Goal: Task Accomplishment & Management: Use online tool/utility

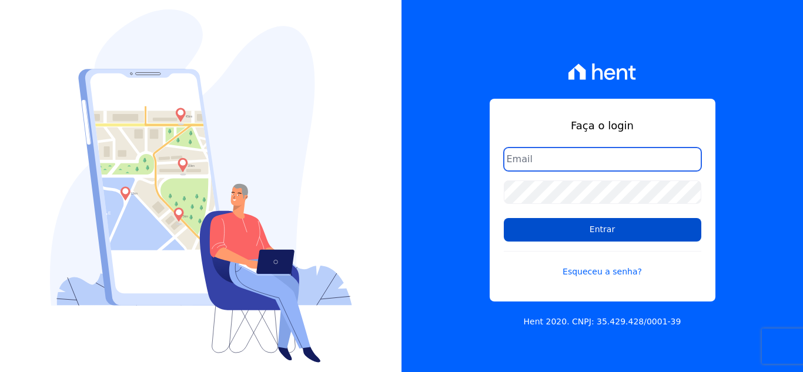
type input "[EMAIL_ADDRESS][DOMAIN_NAME]"
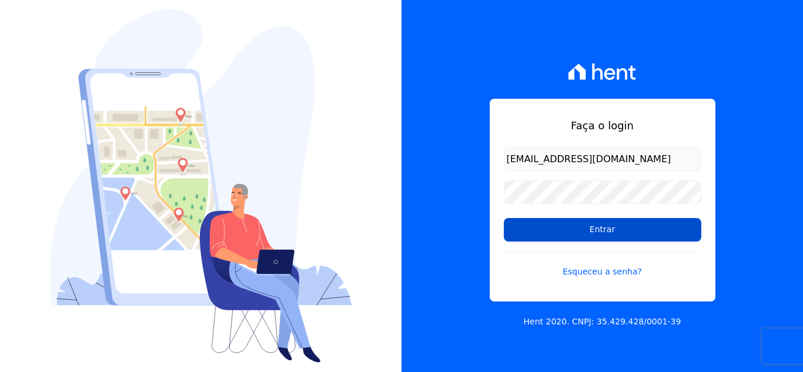
click at [567, 231] on input "Entrar" at bounding box center [603, 230] width 198 height 24
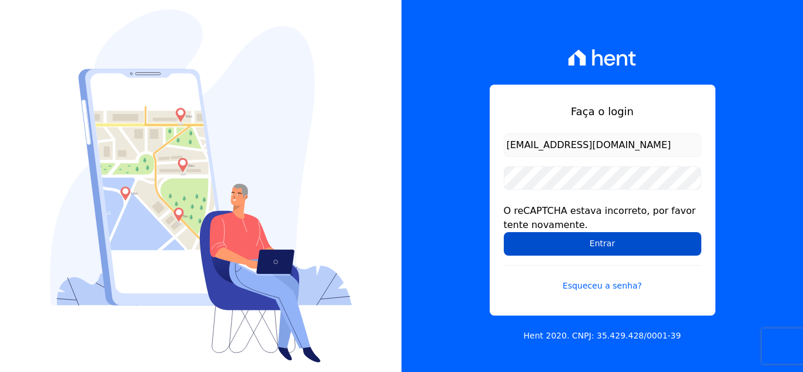
click at [612, 236] on input "Entrar" at bounding box center [603, 244] width 198 height 24
click at [625, 241] on input "Entrar" at bounding box center [603, 244] width 198 height 24
click at [623, 245] on input "Entrar" at bounding box center [603, 244] width 198 height 24
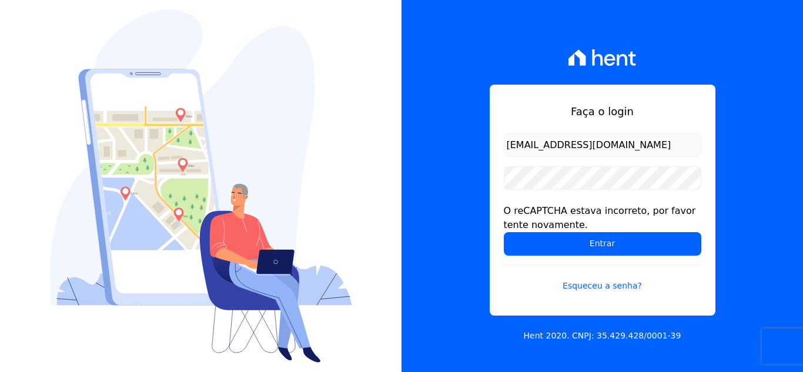
click at [595, 244] on input "Entrar" at bounding box center [603, 244] width 198 height 24
click at [592, 243] on input "Entrar" at bounding box center [603, 244] width 198 height 24
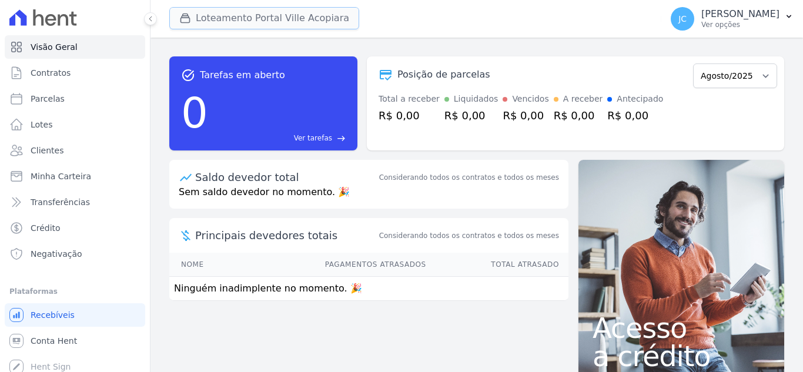
click at [201, 25] on button "Loteamento Portal Ville Acopiara" at bounding box center [264, 18] width 190 height 22
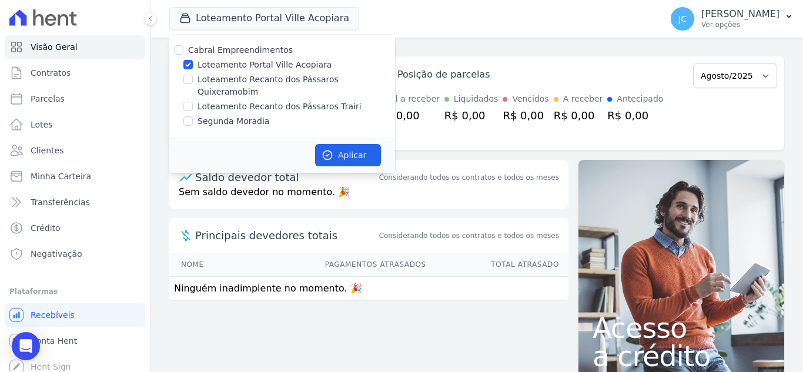
click at [213, 71] on label "Loteamento Portal Ville Acopiara" at bounding box center [265, 65] width 134 height 12
click at [193, 69] on input "Loteamento Portal Ville Acopiara" at bounding box center [187, 64] width 9 height 9
checkbox input "false"
click at [204, 76] on label "Loteamento Recanto dos Pássaros Quixeramobim" at bounding box center [297, 86] width 198 height 25
click at [193, 76] on input "Loteamento Recanto dos Pássaros Quixeramobim" at bounding box center [187, 79] width 9 height 9
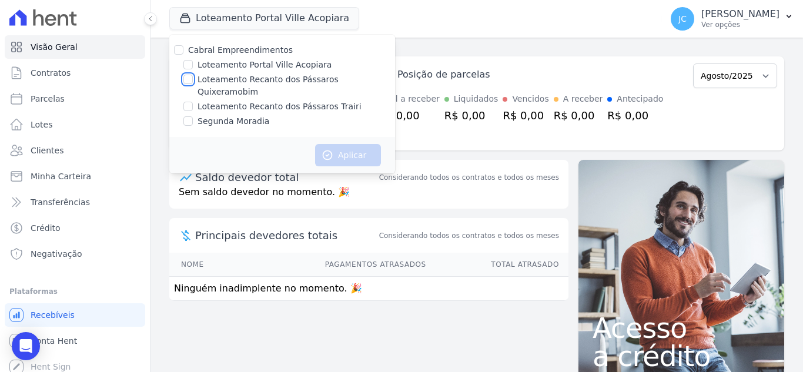
checkbox input "true"
click at [343, 144] on button "Aplicar" at bounding box center [348, 155] width 66 height 22
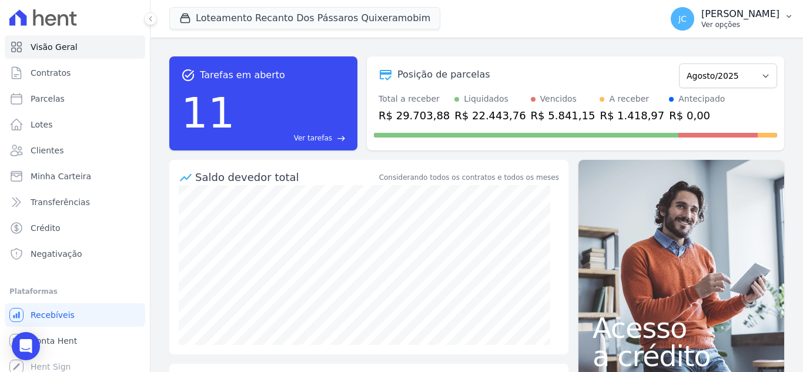
click at [727, 29] on div "JC JANAÍNA CABRAL Ver opções" at bounding box center [725, 19] width 109 height 24
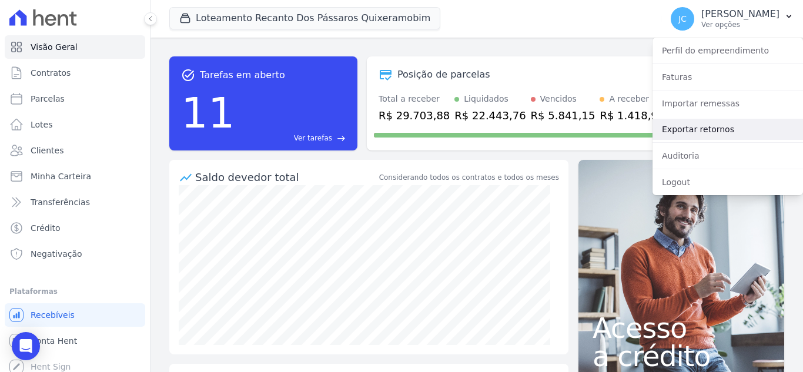
click at [722, 131] on link "Exportar retornos" at bounding box center [728, 129] width 151 height 21
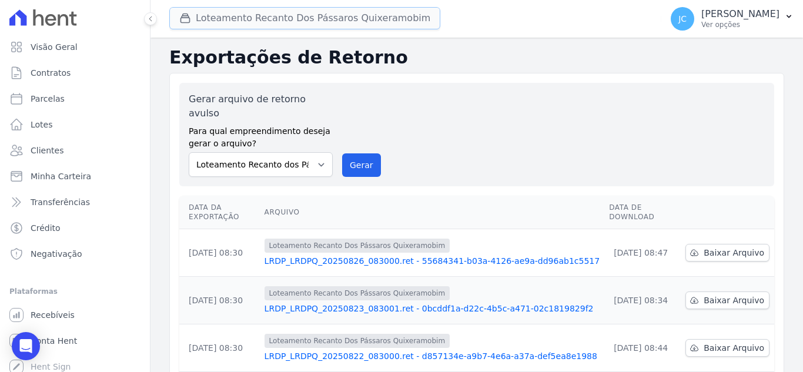
click at [248, 20] on button "Loteamento Recanto Dos Pássaros Quixeramobim" at bounding box center [304, 18] width 271 height 22
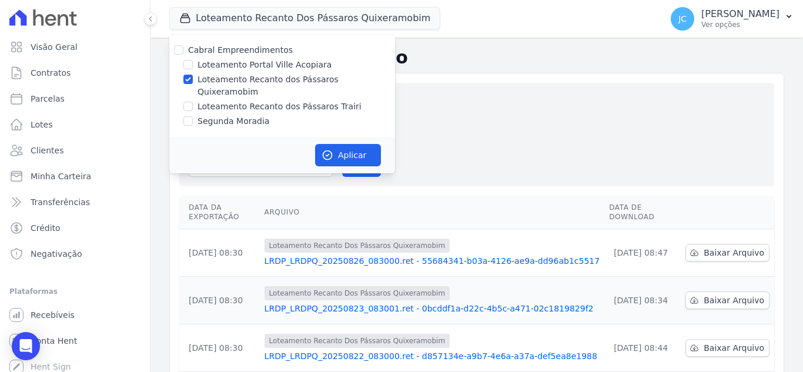
click at [221, 84] on label "Loteamento Recanto dos Pássaros Quixeramobim" at bounding box center [297, 86] width 198 height 25
click at [193, 84] on input "Loteamento Recanto dos Pássaros Quixeramobim" at bounding box center [187, 79] width 9 height 9
checkbox input "false"
click at [209, 101] on label "Loteamento Recanto dos Pássaros Trairi" at bounding box center [280, 107] width 164 height 12
click at [193, 102] on input "Loteamento Recanto dos Pássaros Trairi" at bounding box center [187, 106] width 9 height 9
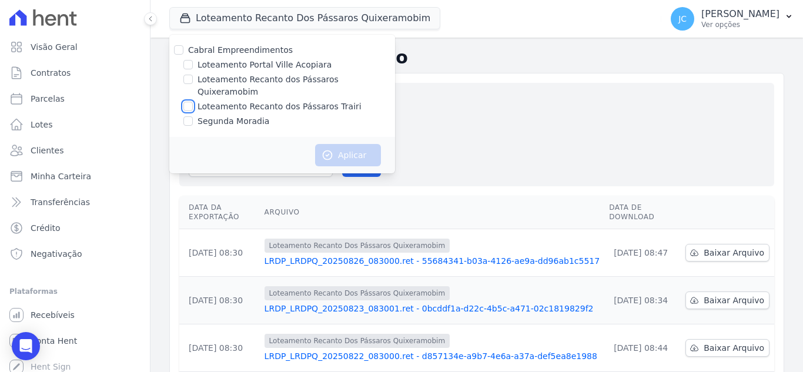
checkbox input "true"
click at [352, 144] on button "Aplicar" at bounding box center [348, 155] width 66 height 22
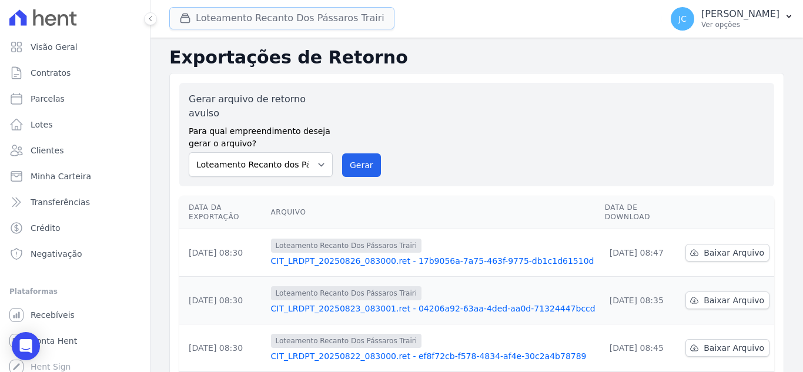
click at [282, 22] on button "Loteamento Recanto Dos Pássaros Trairi" at bounding box center [281, 18] width 225 height 22
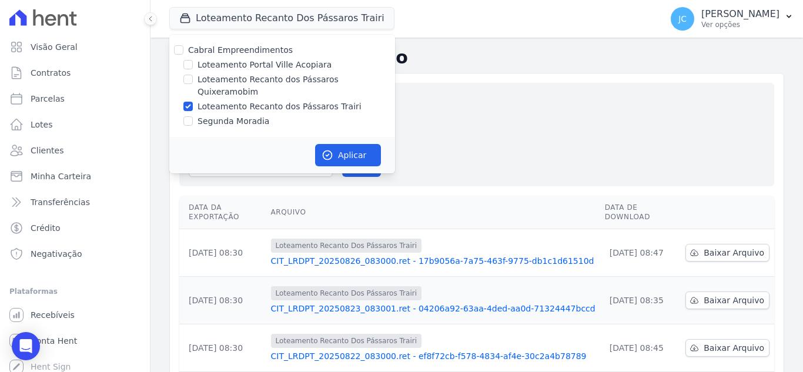
click at [223, 101] on label "Loteamento Recanto dos Pássaros Trairi" at bounding box center [280, 107] width 164 height 12
click at [193, 102] on input "Loteamento Recanto dos Pássaros Trairi" at bounding box center [187, 106] width 9 height 9
checkbox input "false"
click at [249, 82] on label "Loteamento Recanto dos Pássaros Quixeramobim" at bounding box center [297, 86] width 198 height 25
click at [193, 82] on input "Loteamento Recanto dos Pássaros Quixeramobim" at bounding box center [187, 79] width 9 height 9
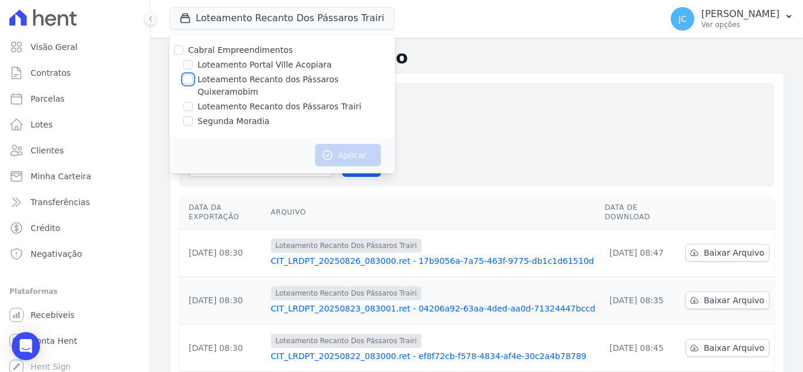
checkbox input "true"
click at [353, 144] on button "Aplicar" at bounding box center [348, 155] width 66 height 22
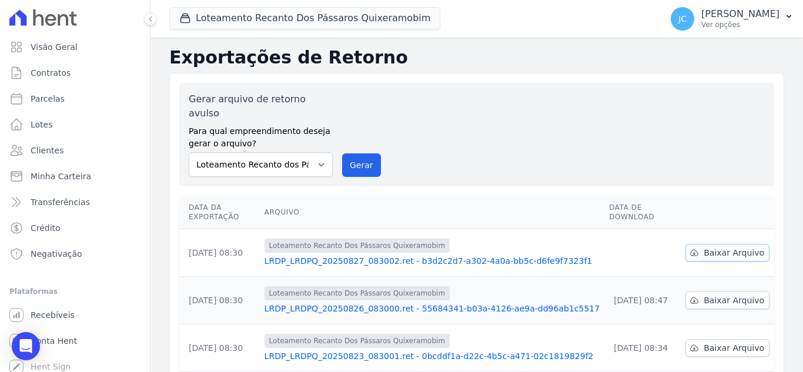
click at [732, 247] on span "Baixar Arquivo" at bounding box center [734, 253] width 61 height 12
click at [300, 26] on button "Loteamento Recanto Dos Pássaros Quixeramobim" at bounding box center [304, 18] width 271 height 22
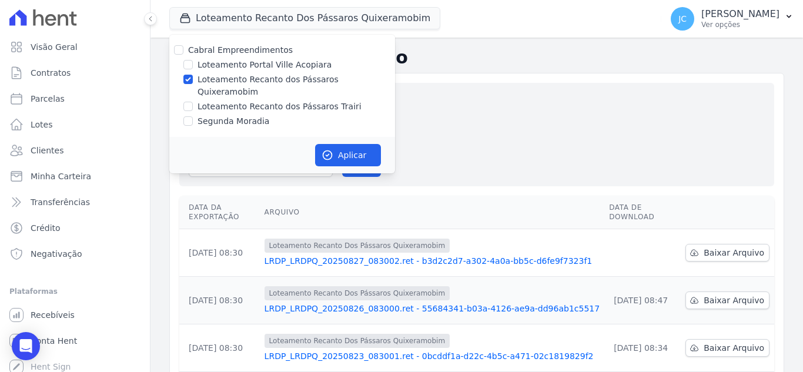
click at [226, 82] on label "Loteamento Recanto dos Pássaros Quixeramobim" at bounding box center [297, 86] width 198 height 25
click at [193, 82] on input "Loteamento Recanto dos Pássaros Quixeramobim" at bounding box center [187, 79] width 9 height 9
checkbox input "false"
click at [321, 101] on label "Loteamento Recanto dos Pássaros Trairi" at bounding box center [280, 107] width 164 height 12
click at [193, 102] on input "Loteamento Recanto dos Pássaros Trairi" at bounding box center [187, 106] width 9 height 9
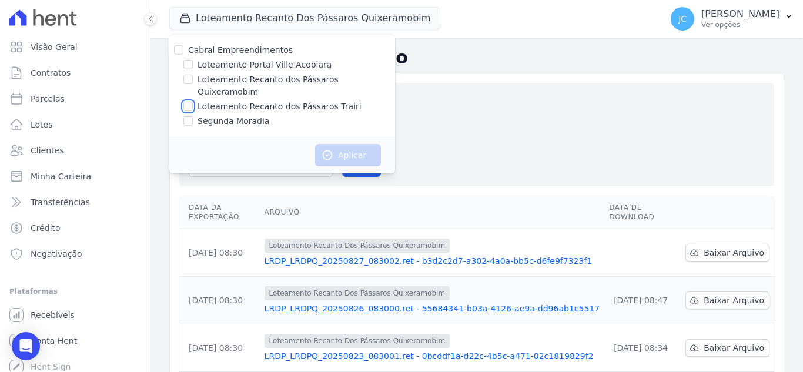
checkbox input "true"
click at [344, 144] on button "Aplicar" at bounding box center [348, 155] width 66 height 22
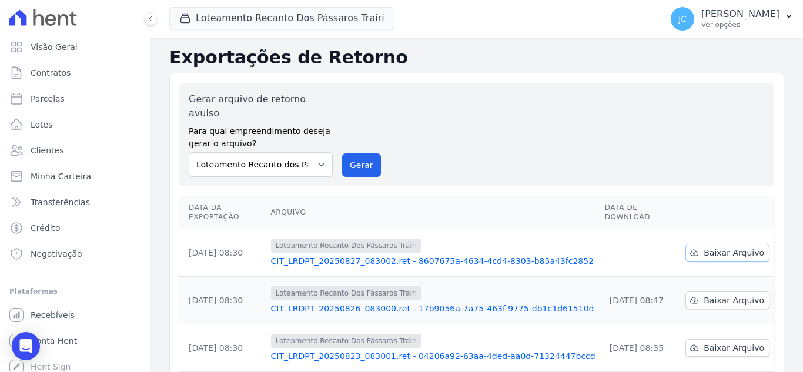
click at [733, 247] on span "Baixar Arquivo" at bounding box center [734, 253] width 61 height 12
click at [236, 18] on button "Loteamento Recanto Dos Pássaros Trairi" at bounding box center [281, 18] width 225 height 22
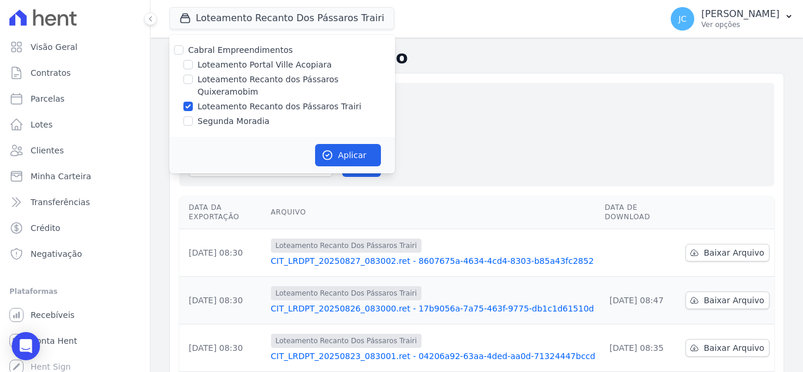
drag, startPoint x: 202, startPoint y: 94, endPoint x: 203, endPoint y: 109, distance: 14.7
click at [202, 101] on label "Loteamento Recanto dos Pássaros Trairi" at bounding box center [280, 107] width 164 height 12
click at [193, 102] on input "Loteamento Recanto dos Pássaros Trairi" at bounding box center [187, 106] width 9 height 9
checkbox input "false"
click at [203, 115] on label "Segunda Moradia" at bounding box center [234, 121] width 72 height 12
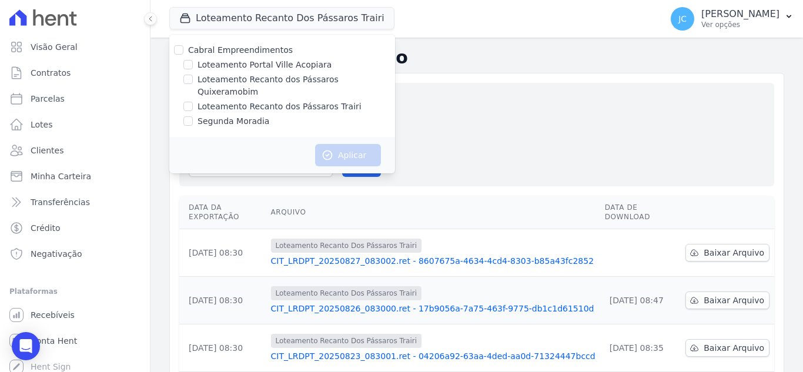
click at [193, 116] on input "Segunda Moradia" at bounding box center [187, 120] width 9 height 9
checkbox input "true"
click at [354, 144] on button "Aplicar" at bounding box center [348, 155] width 66 height 22
